Goal: Check status: Check status

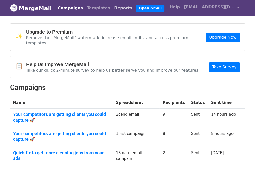
click at [112, 9] on link "Reports" at bounding box center [123, 8] width 22 height 10
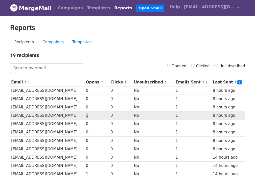
drag, startPoint x: 96, startPoint y: 114, endPoint x: 102, endPoint y: 115, distance: 5.6
click at [102, 115] on td "1" at bounding box center [97, 116] width 25 height 8
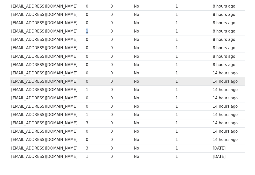
scroll to position [76, 0]
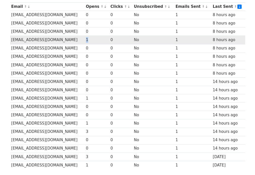
click at [97, 39] on td "1" at bounding box center [97, 40] width 25 height 8
drag, startPoint x: 100, startPoint y: 38, endPoint x: 95, endPoint y: 38, distance: 5.1
click at [95, 38] on tr "johnlumley123@gmail.com 1 0 No 1 8 hours ago" at bounding box center [127, 40] width 235 height 8
click at [104, 41] on td "1" at bounding box center [97, 40] width 25 height 8
